Goal: Task Accomplishment & Management: Manage account settings

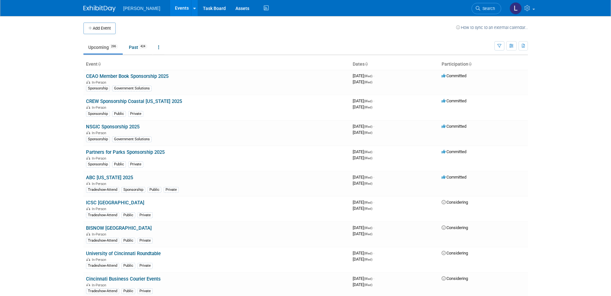
scroll to position [4146, 0]
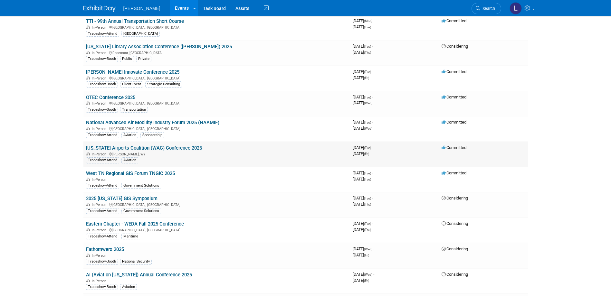
click at [180, 148] on link "[US_STATE] Airports Coalition (WAC) Conference 2025" at bounding box center [144, 148] width 116 height 6
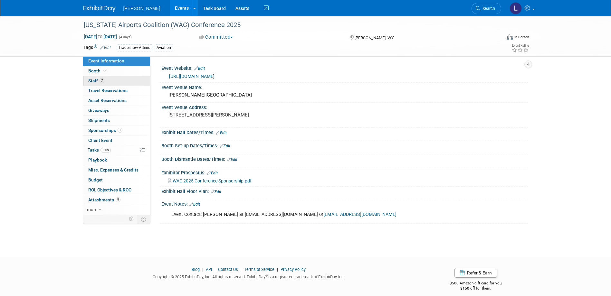
click at [127, 80] on link "7 Staff 7" at bounding box center [116, 81] width 67 height 10
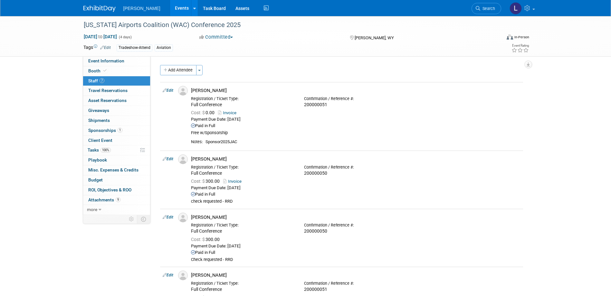
click at [170, 9] on link "Events" at bounding box center [182, 8] width 24 height 16
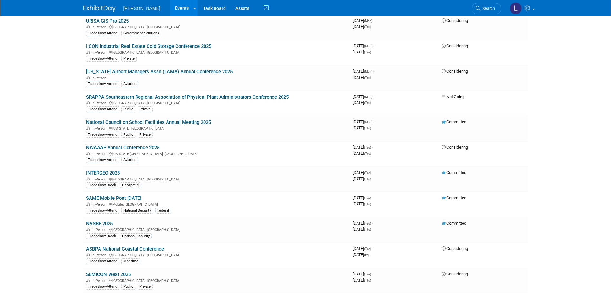
scroll to position [3842, 0]
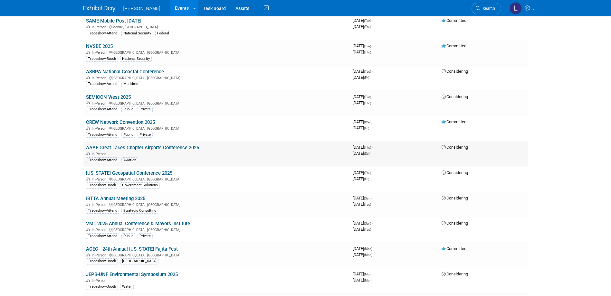
click at [159, 147] on link "AAAE Great Lakes Chapter Airports Conference 2025" at bounding box center [142, 148] width 113 height 6
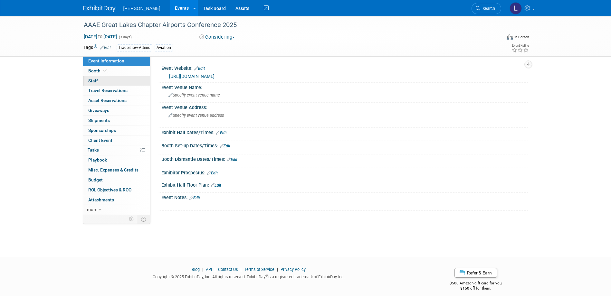
click at [108, 80] on link "0 Staff 0" at bounding box center [116, 81] width 67 height 10
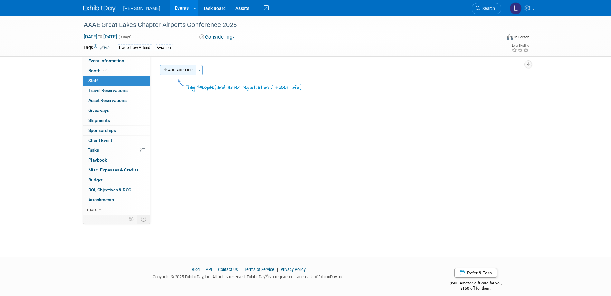
click at [179, 70] on button "Add Attendee" at bounding box center [178, 70] width 36 height 10
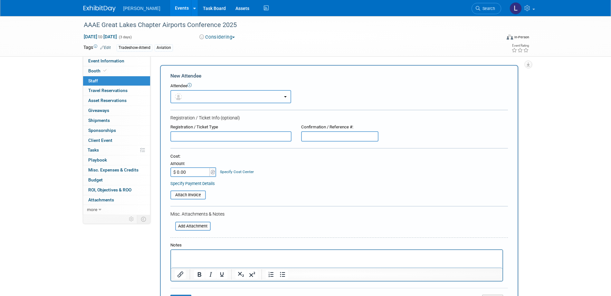
click at [186, 99] on button "button" at bounding box center [230, 96] width 121 height 13
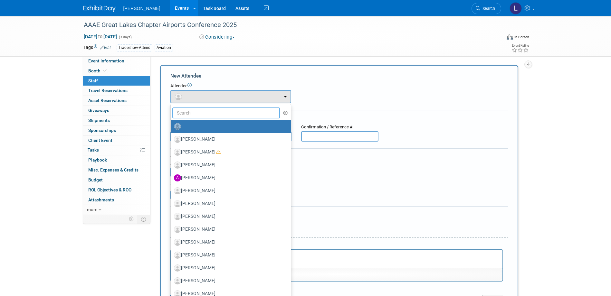
click at [196, 117] on input "text" at bounding box center [226, 113] width 108 height 11
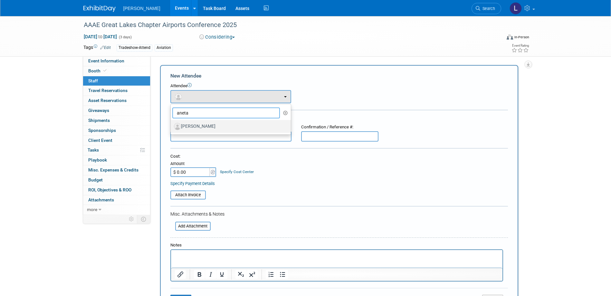
type input "aneta"
click at [209, 125] on label "[PERSON_NAME]" at bounding box center [229, 126] width 110 height 10
click at [172, 125] on input "[PERSON_NAME]" at bounding box center [169, 126] width 4 height 4
select select "de475ae6-1779-4f70-adf5-a89e4947ac4c"
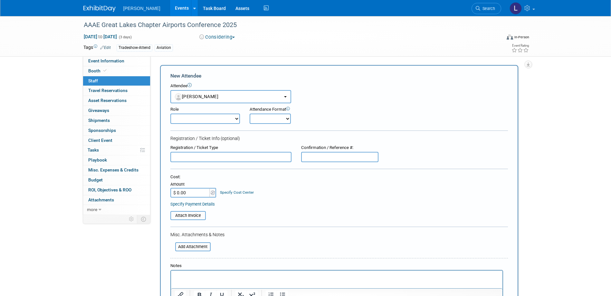
click at [209, 280] on html at bounding box center [336, 275] width 331 height 9
click at [209, 279] on p "Rich Text Area. Press ALT-0 for help." at bounding box center [337, 276] width 324 height 6
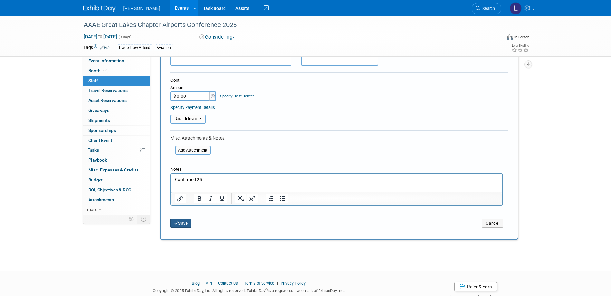
click at [175, 224] on icon "submit" at bounding box center [176, 223] width 5 height 4
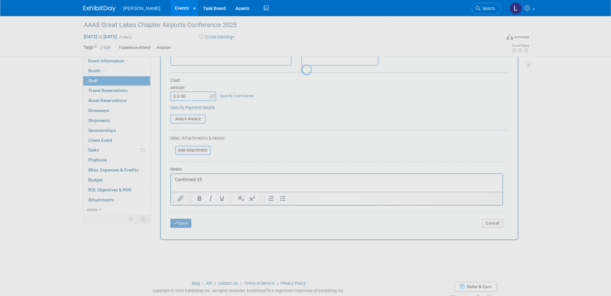
scroll to position [6, 0]
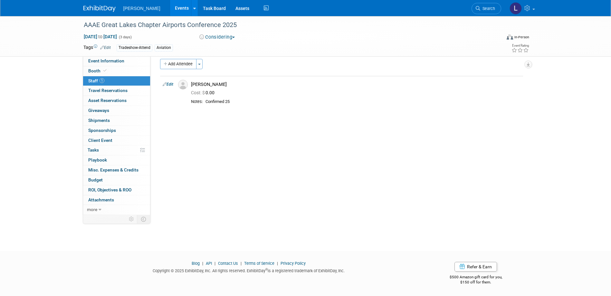
click at [208, 213] on div "AAAE Great Lakes Chapter Airports Conference 2025 Oct 9, 2025 to Oct 11, 2025 (…" at bounding box center [305, 125] width 611 height 230
click at [227, 38] on button "Considering" at bounding box center [217, 37] width 40 height 7
click at [225, 51] on link "Committed" at bounding box center [222, 47] width 51 height 9
